Goal: Transaction & Acquisition: Purchase product/service

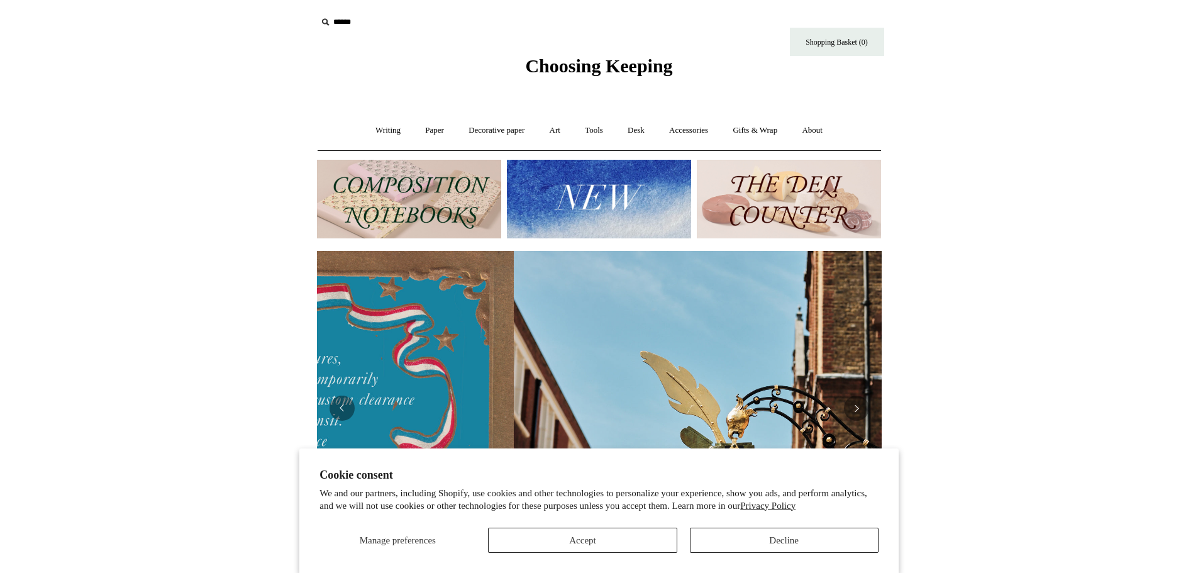
scroll to position [0, 565]
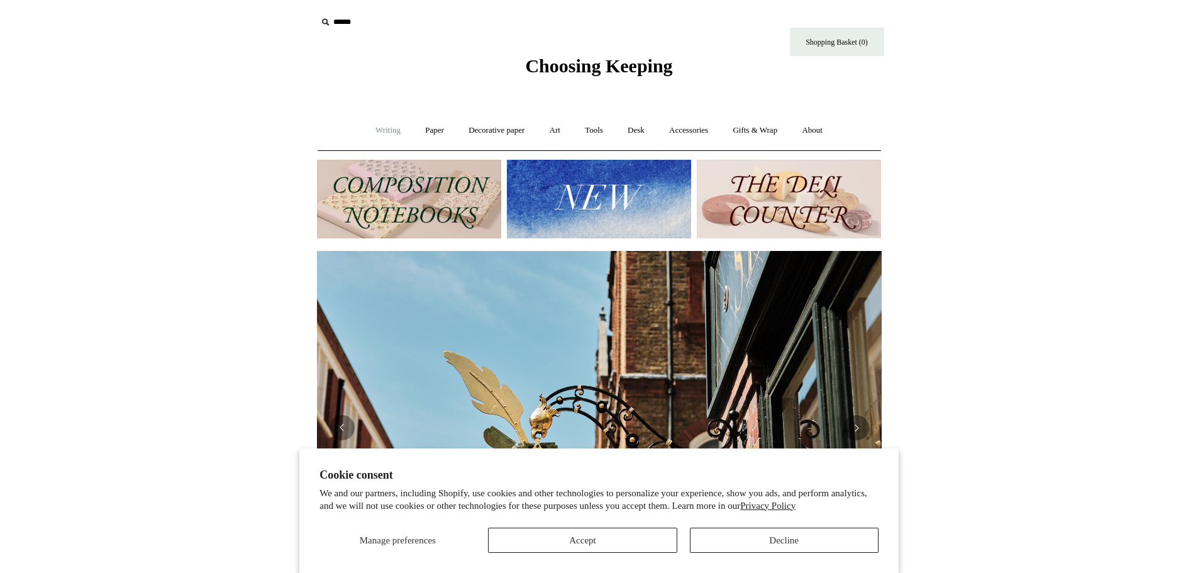
click at [378, 128] on link "Writing +" at bounding box center [388, 130] width 48 height 33
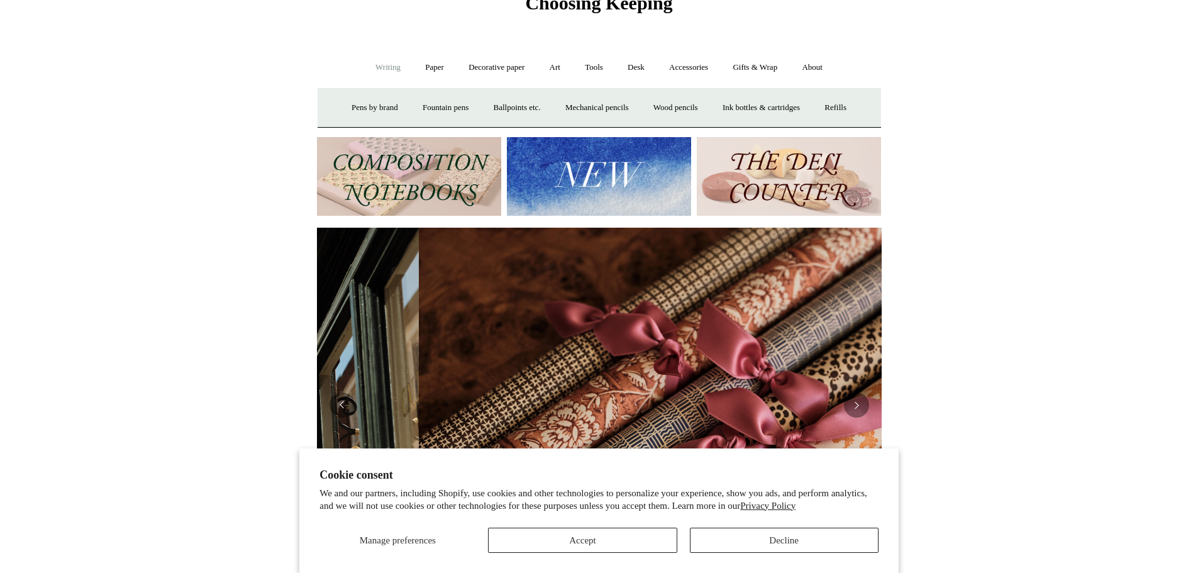
scroll to position [0, 1129]
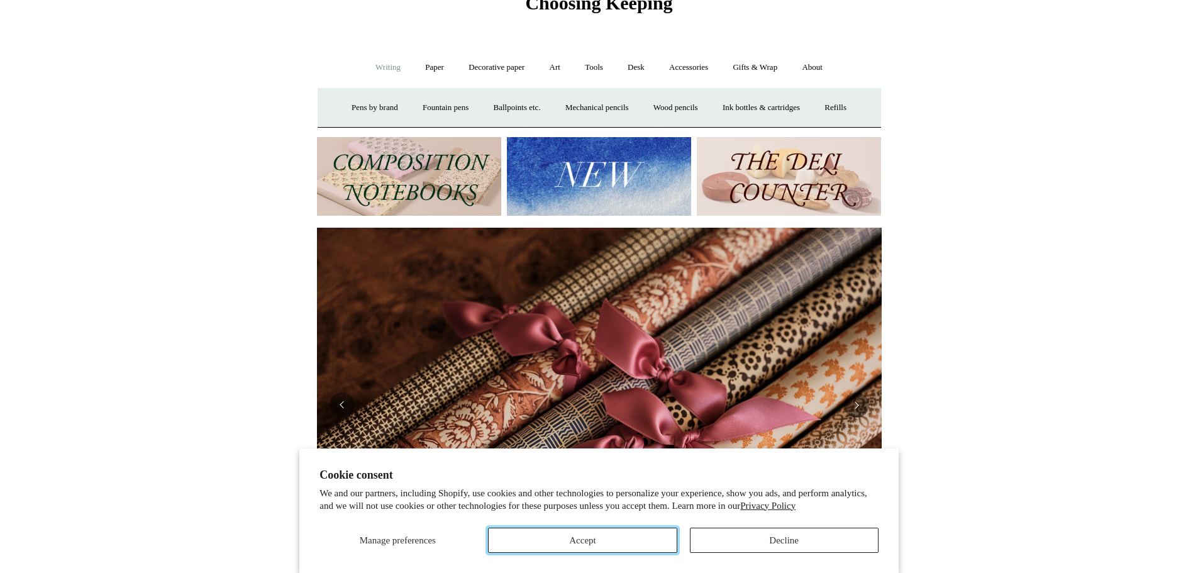
click at [618, 548] on button "Accept" at bounding box center [582, 539] width 189 height 25
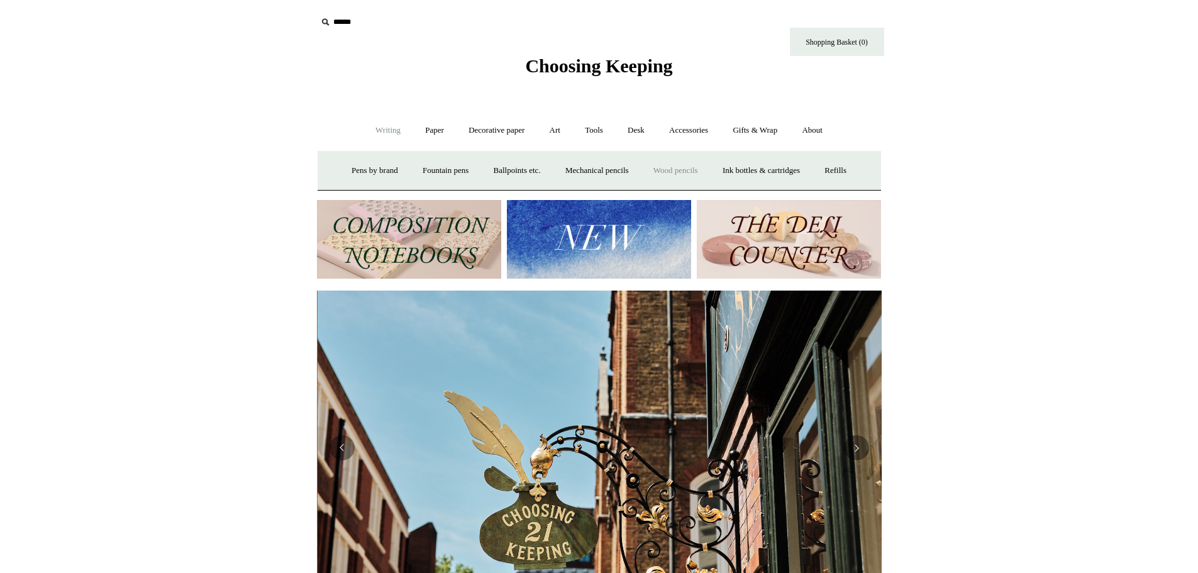
scroll to position [0, 565]
click at [698, 167] on link "Wood pencils +" at bounding box center [675, 170] width 67 height 33
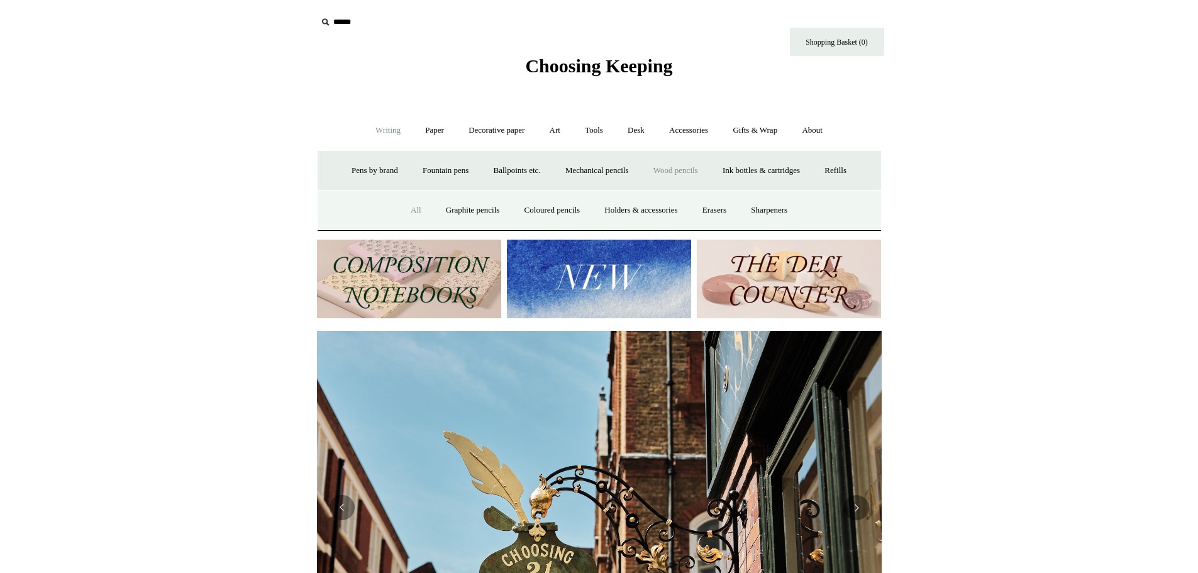
scroll to position [0, 714]
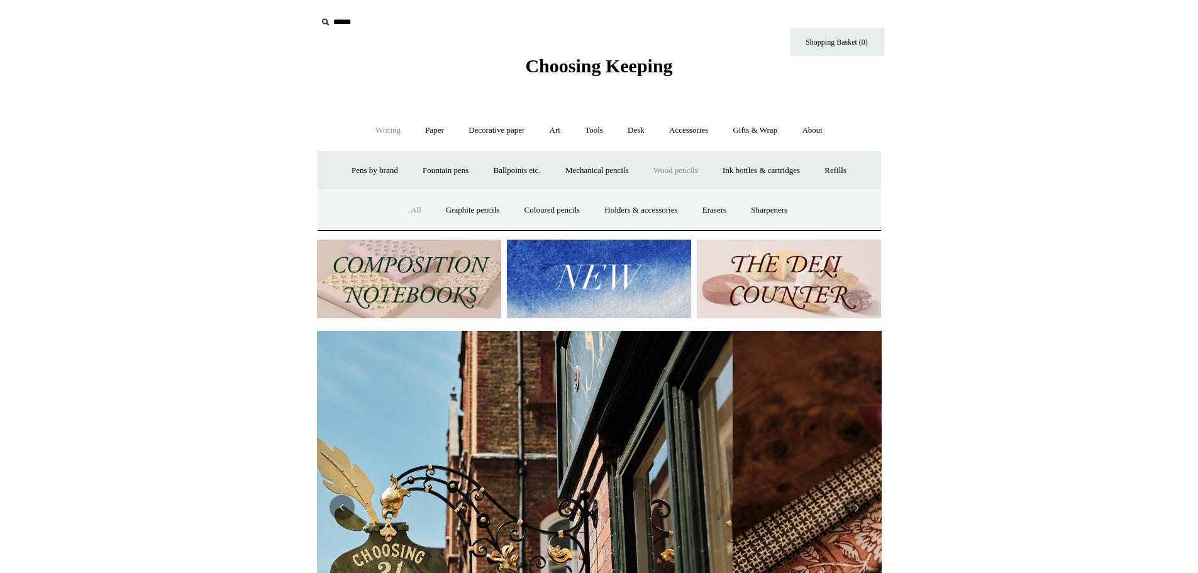
click at [404, 208] on link "All" at bounding box center [415, 210] width 33 height 33
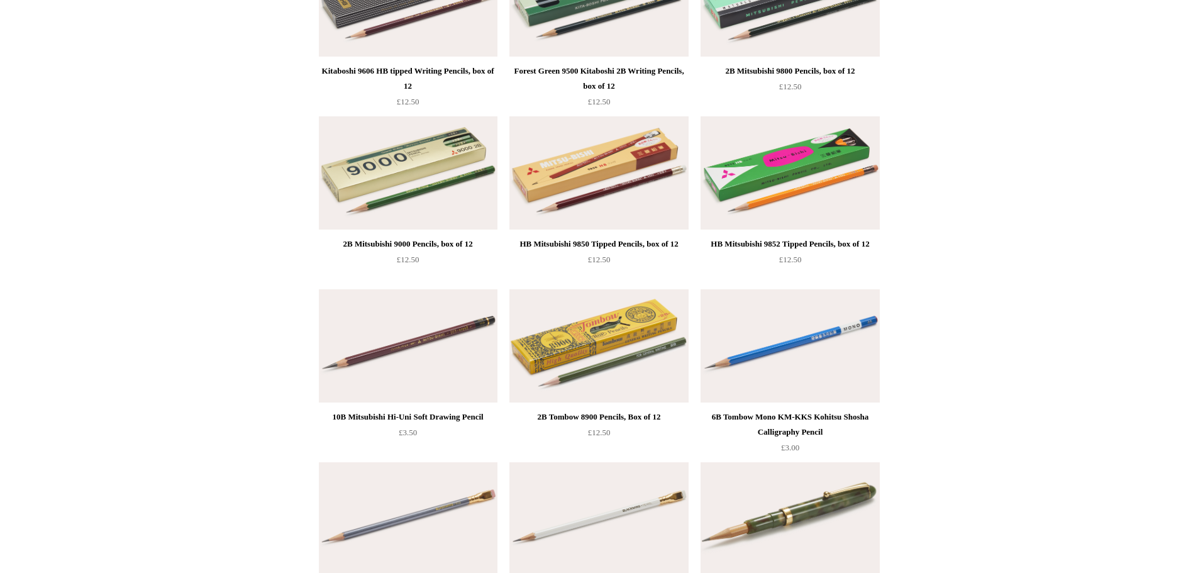
scroll to position [1006, 0]
